Goal: Transaction & Acquisition: Obtain resource

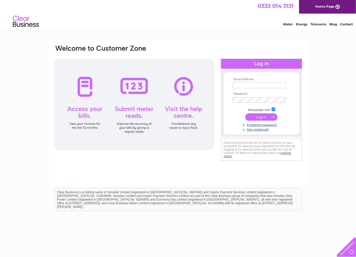
type input "accounts@ukfuelltd.co.uk"
click at [261, 116] on input "submit" at bounding box center [262, 117] width 32 height 7
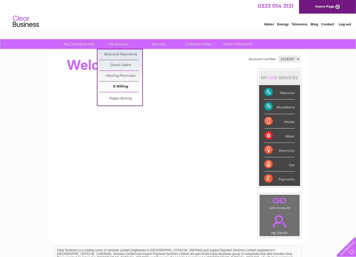
click at [116, 88] on link "E-Billing" at bounding box center [120, 87] width 43 height 10
click at [117, 85] on link "E-Billing" at bounding box center [120, 87] width 43 height 10
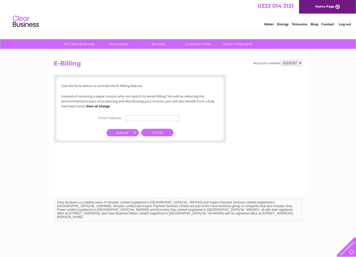
click at [142, 117] on input "text" at bounding box center [153, 118] width 54 height 6
click at [139, 119] on input "text" at bounding box center [153, 118] width 54 height 6
paste input "accounts@ukfuelltd.co.uk"
type input "accounts@ukfuelltd.co.uk"
click at [123, 132] on input "submit" at bounding box center [123, 133] width 32 height 7
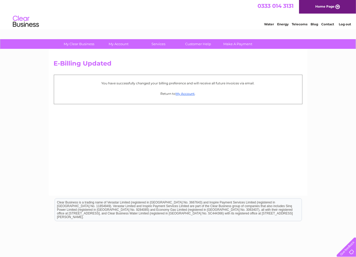
click at [11, 75] on div "My Clear Business Login Details My Details My Preferences Link Account My Accou…" at bounding box center [178, 162] width 356 height 246
click at [183, 94] on link "My Account" at bounding box center [185, 94] width 19 height 4
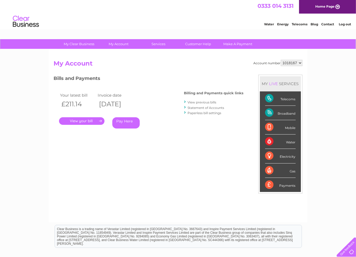
click at [102, 119] on link "." at bounding box center [82, 121] width 46 height 8
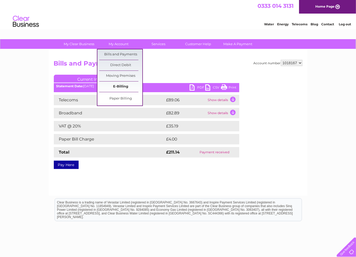
click at [118, 88] on link "E-Billing" at bounding box center [120, 87] width 43 height 10
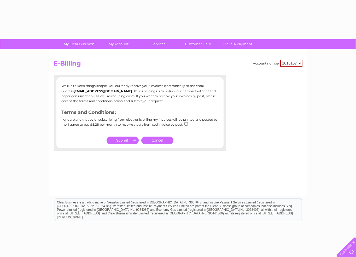
click at [120, 85] on p "We like to keep things simple. You currently receive your invoices electronical…" at bounding box center [140, 93] width 157 height 20
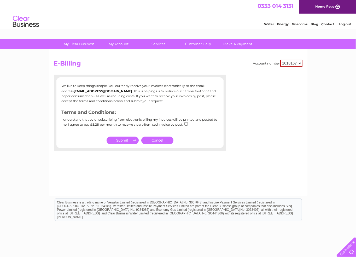
click at [130, 141] on input "submit" at bounding box center [123, 140] width 32 height 7
click at [153, 138] on link "Cancel" at bounding box center [157, 141] width 32 height 8
click at [153, 139] on link "Cancel" at bounding box center [157, 141] width 32 height 8
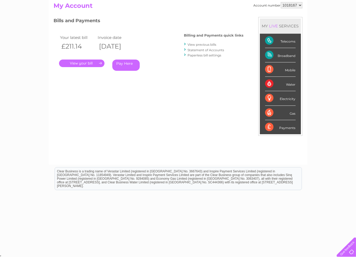
scroll to position [14, 0]
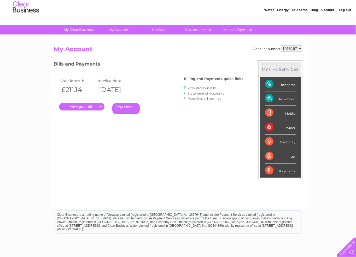
click at [100, 107] on link "." at bounding box center [82, 107] width 46 height 8
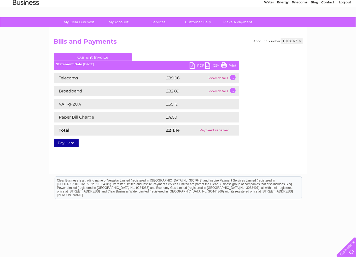
scroll to position [32, 0]
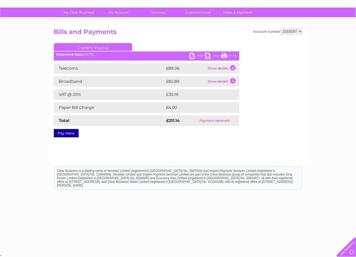
click at [112, 45] on link "Current Invoice" at bounding box center [93, 47] width 78 height 8
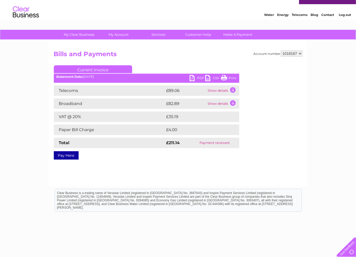
scroll to position [0, 0]
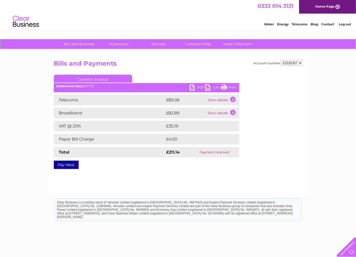
click at [192, 86] on link "PDF" at bounding box center [198, 88] width 16 height 8
click at [99, 80] on link "Current Invoice" at bounding box center [93, 79] width 78 height 8
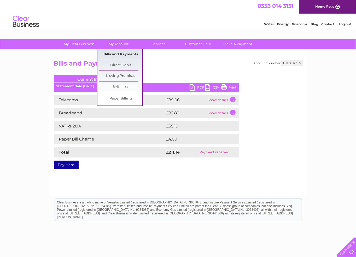
click at [117, 53] on link "Bills and Payments" at bounding box center [120, 54] width 43 height 10
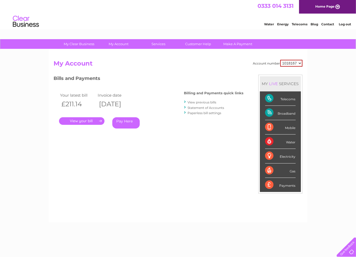
click at [200, 101] on link "View previous bills" at bounding box center [202, 102] width 29 height 4
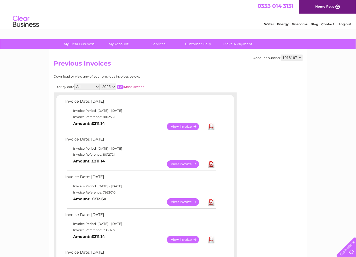
click at [184, 200] on link "View" at bounding box center [186, 202] width 38 height 8
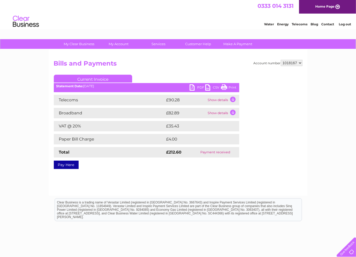
click at [200, 87] on link "PDF" at bounding box center [198, 88] width 16 height 8
